Goal: Information Seeking & Learning: Learn about a topic

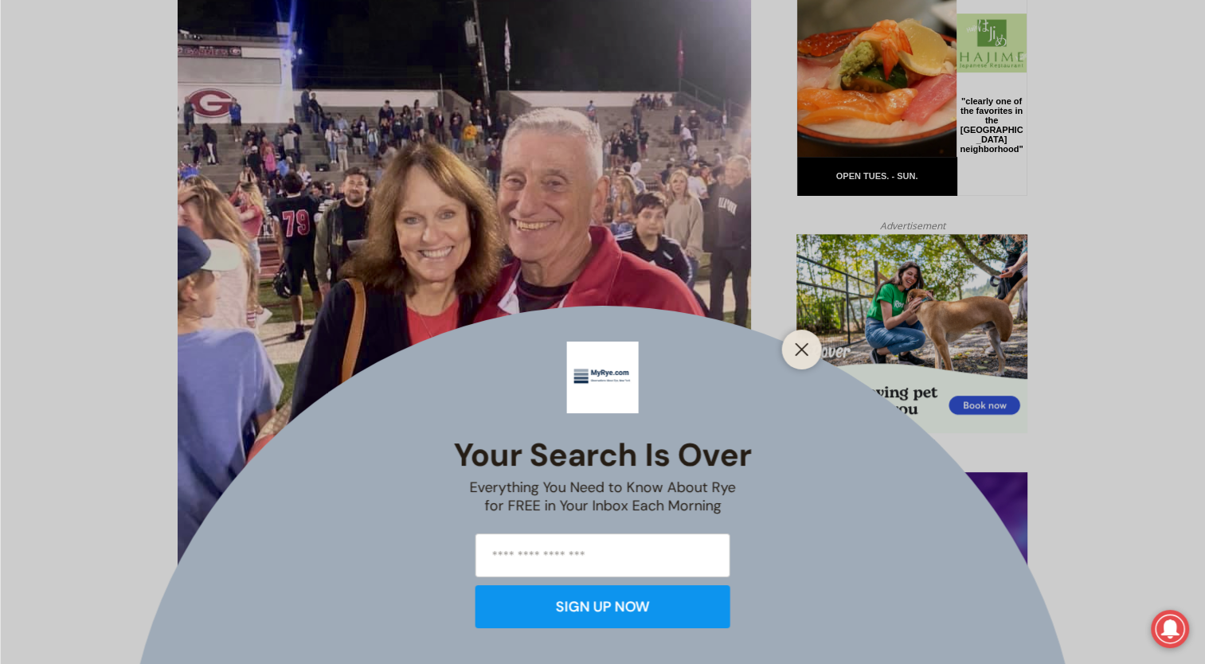
scroll to position [876, 0]
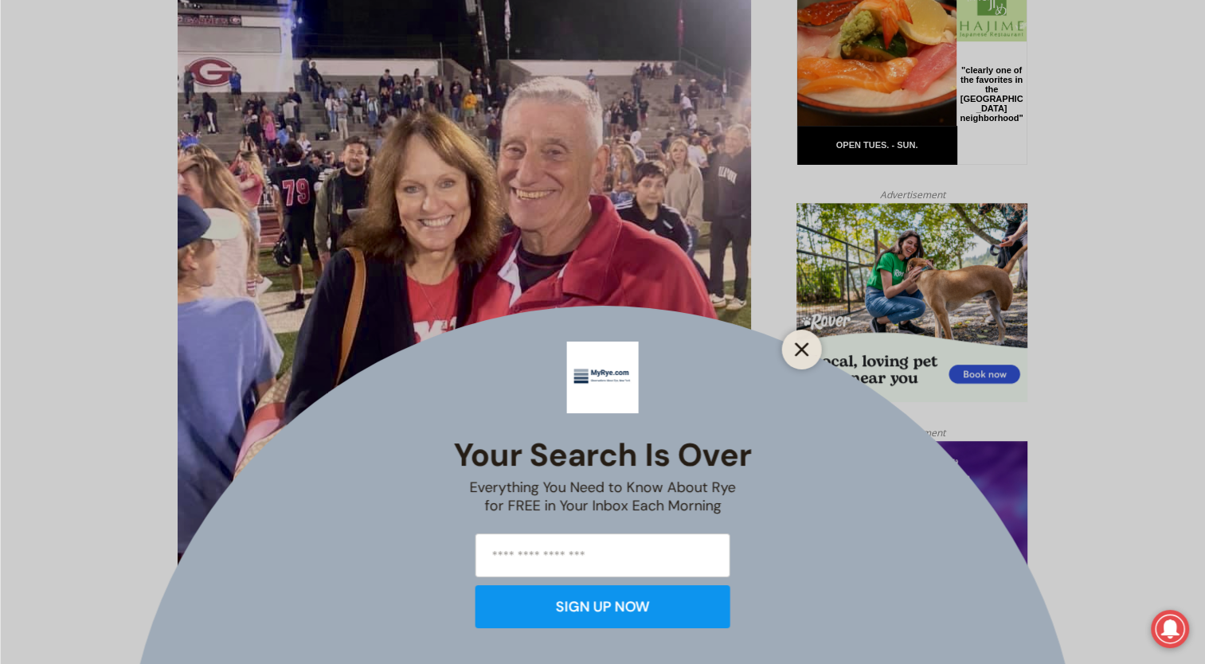
click at [802, 346] on icon "Close" at bounding box center [802, 350] width 14 height 14
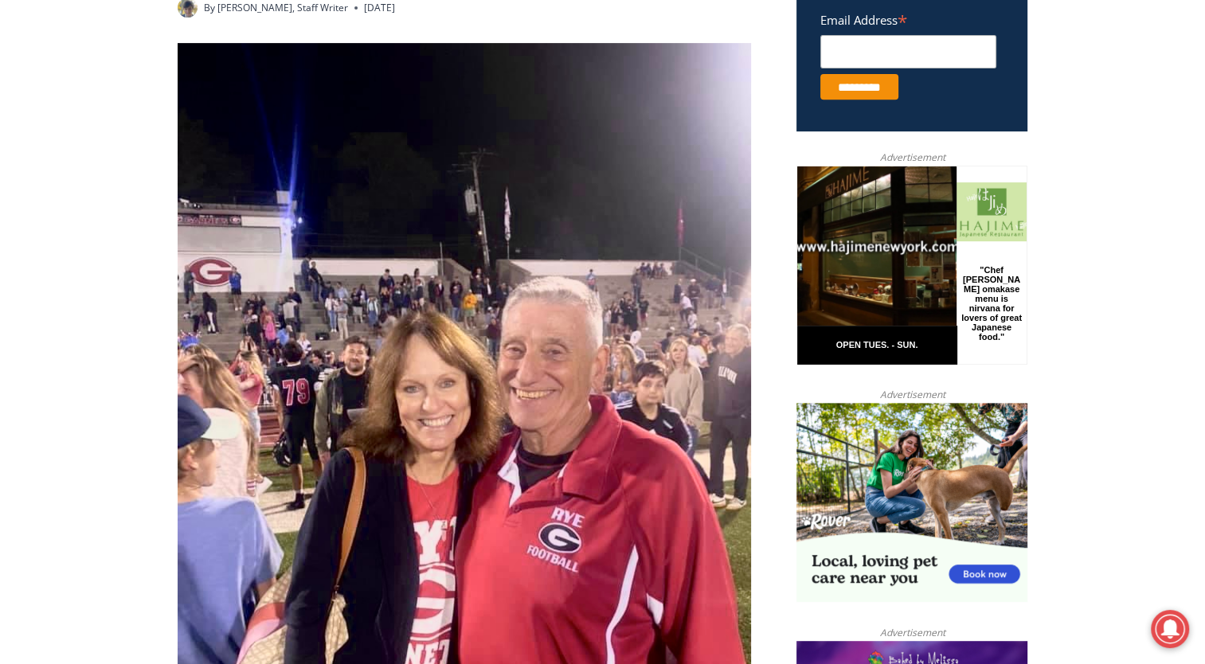
scroll to position [0, 0]
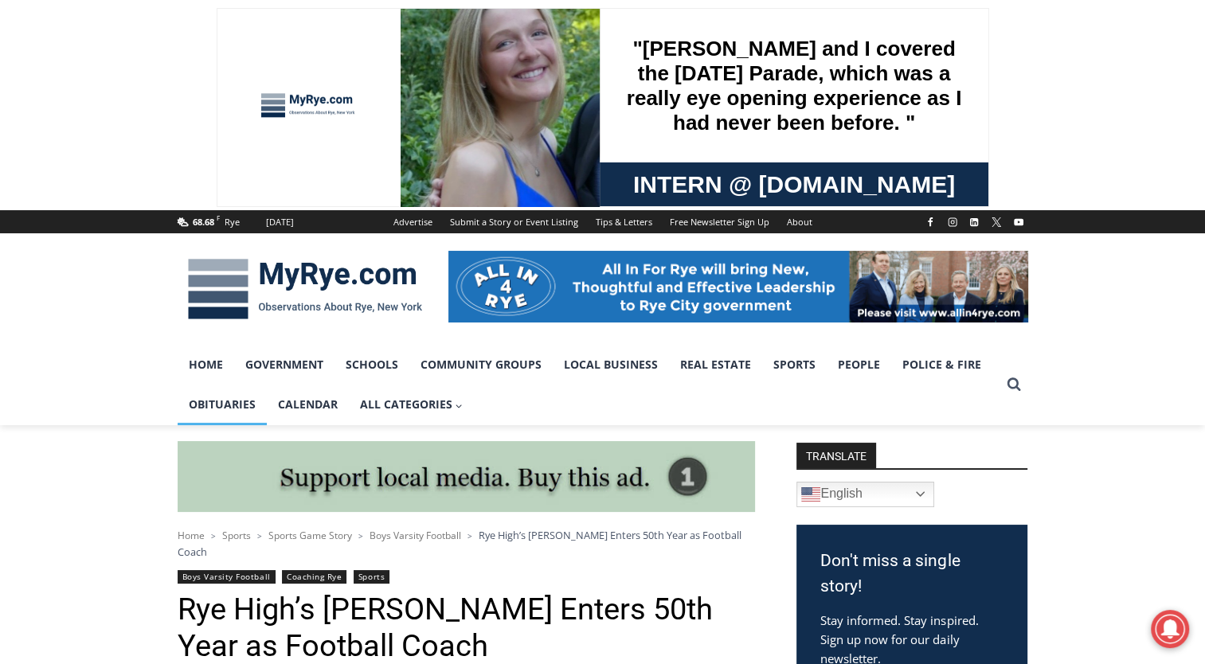
click at [221, 408] on link "Obituaries" at bounding box center [222, 405] width 89 height 40
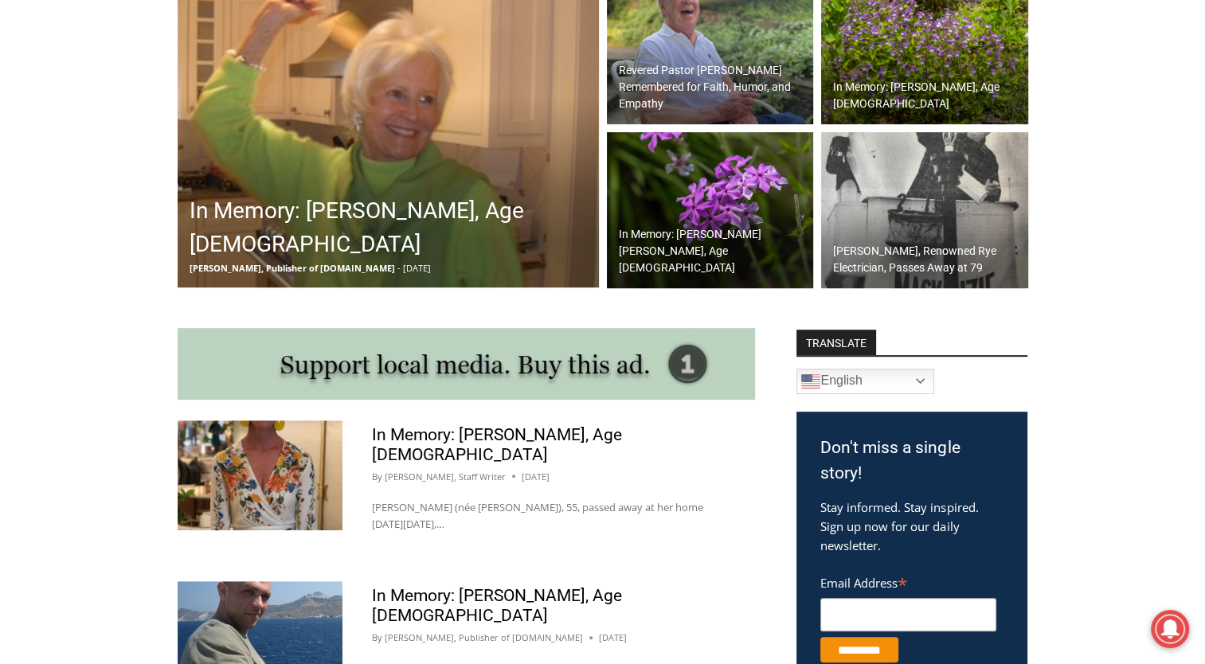
scroll to position [558, 0]
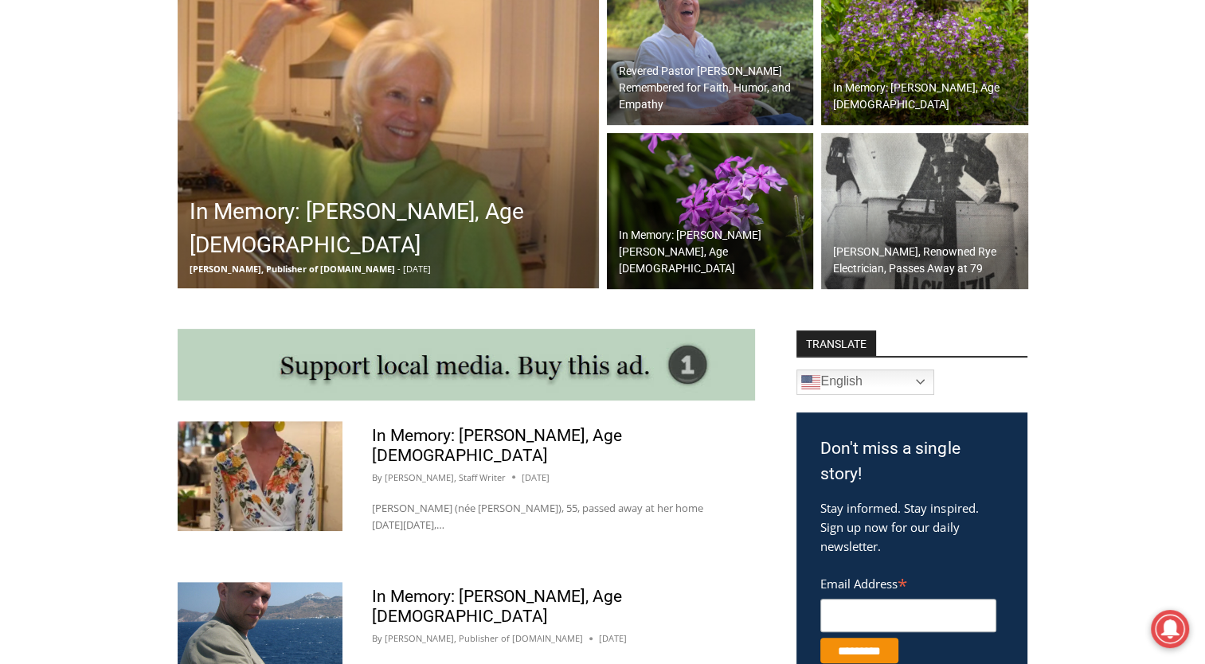
click at [417, 240] on h2 "In Memory: [PERSON_NAME], Age [DEMOGRAPHIC_DATA]" at bounding box center [392, 228] width 405 height 67
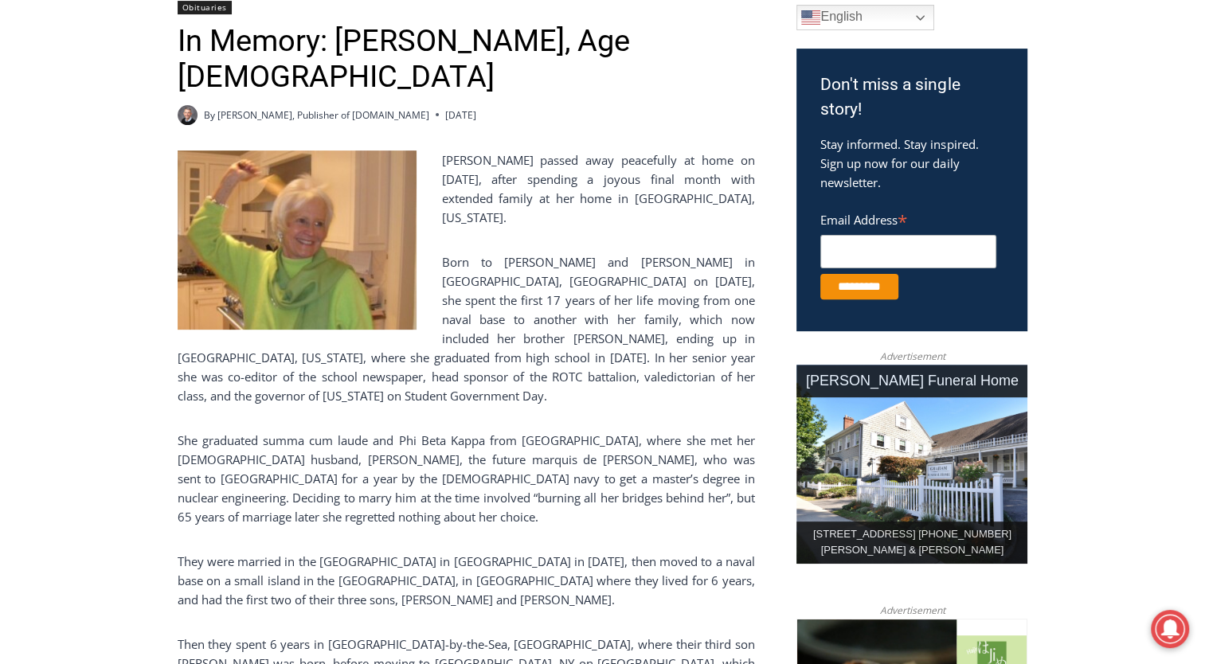
scroll to position [398, 0]
